Goal: Browse casually: Explore the website without a specific task or goal

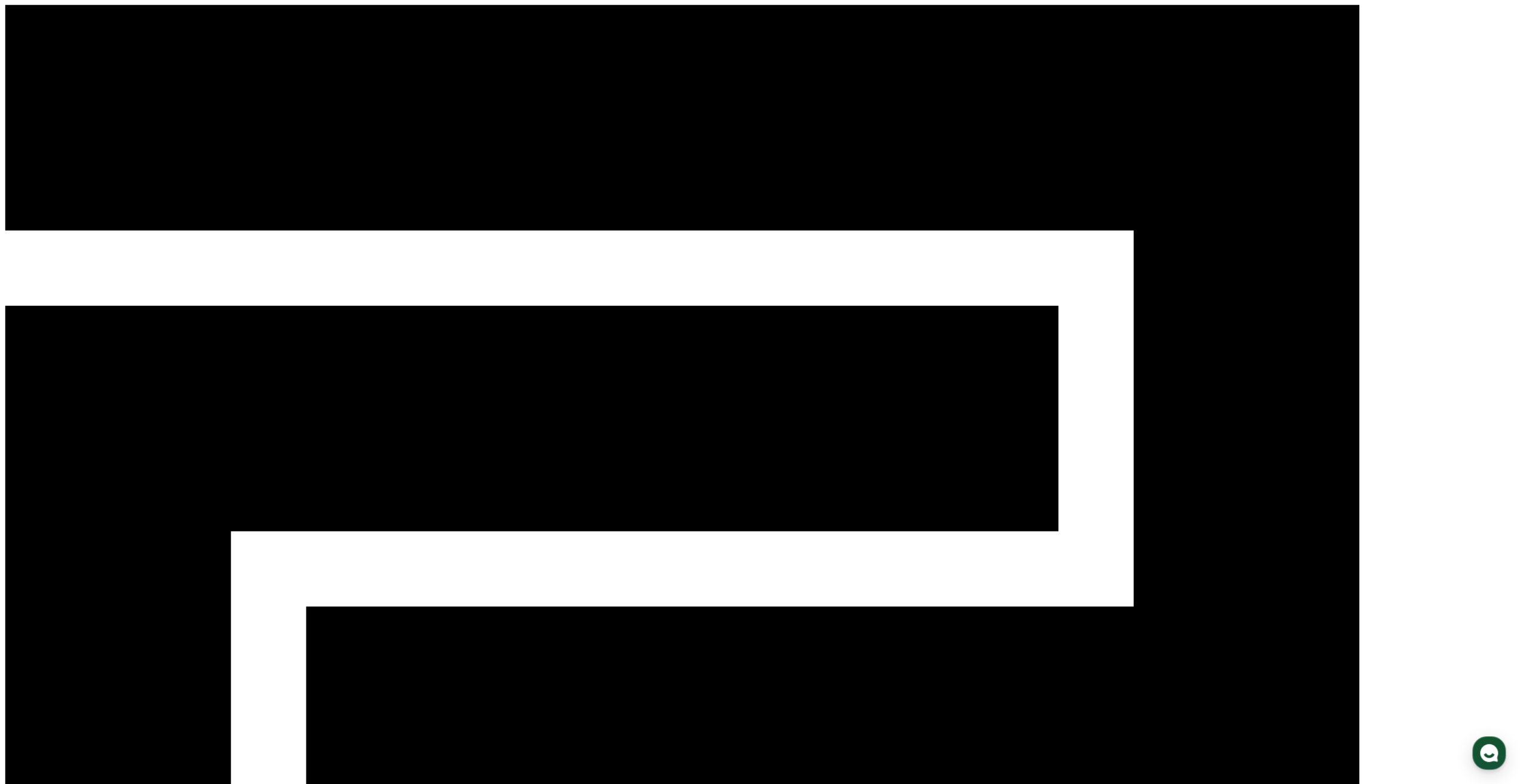
drag, startPoint x: 218, startPoint y: 285, endPoint x: 210, endPoint y: 261, distance: 25.3
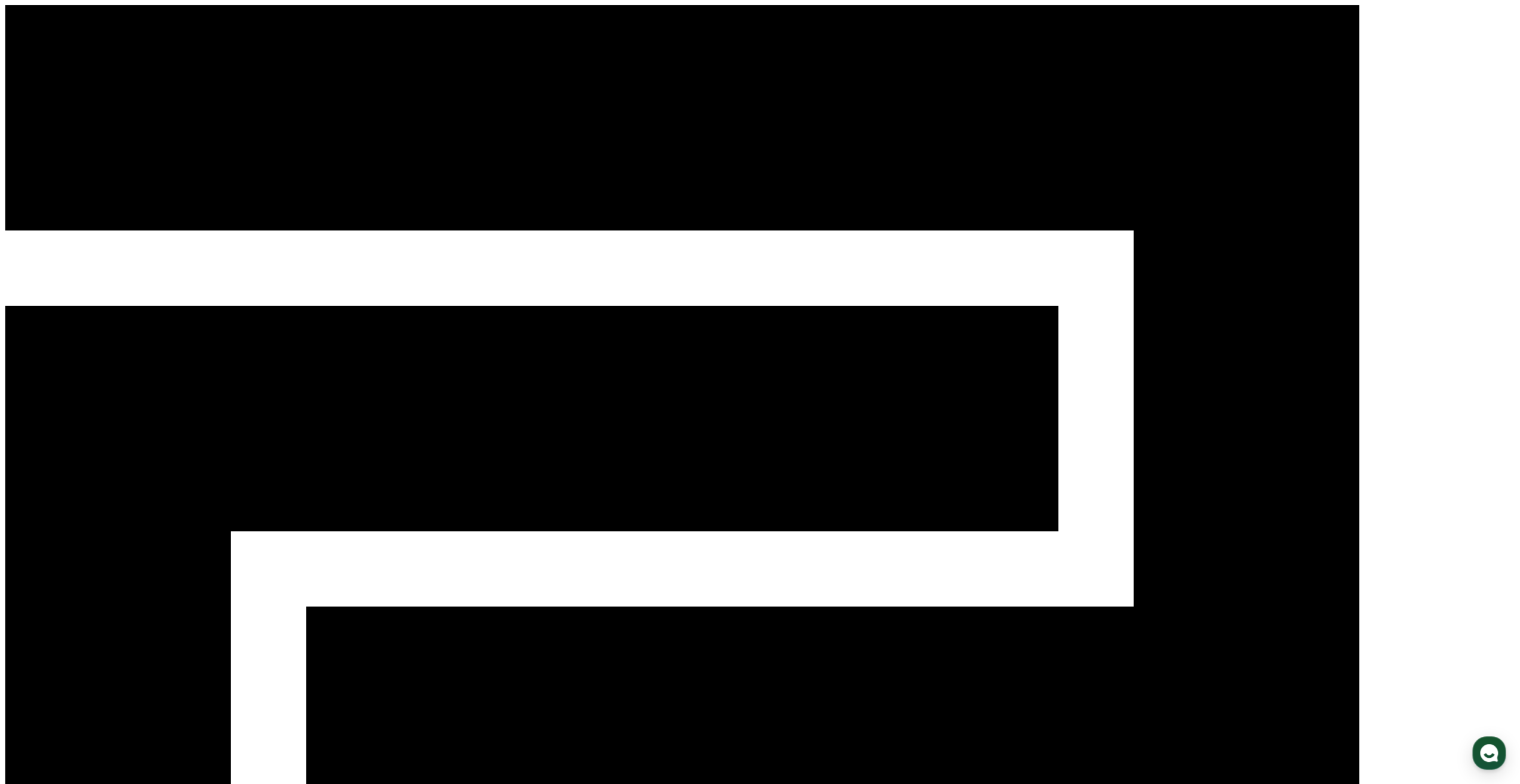
drag, startPoint x: 1237, startPoint y: 485, endPoint x: 1247, endPoint y: 477, distance: 12.8
